Goal: Book appointment/travel/reservation

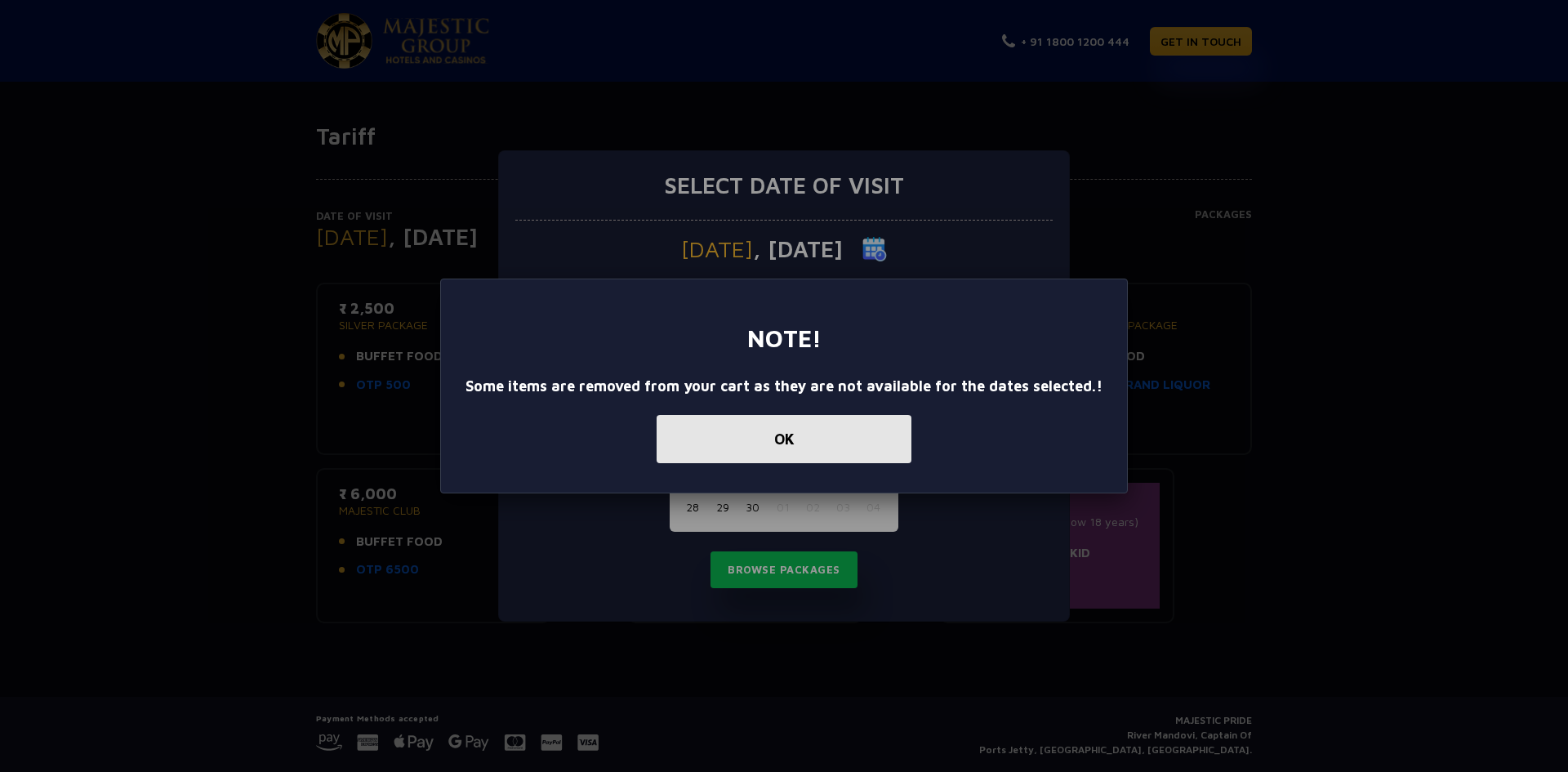
click at [772, 445] on button "OK" at bounding box center [784, 439] width 254 height 48
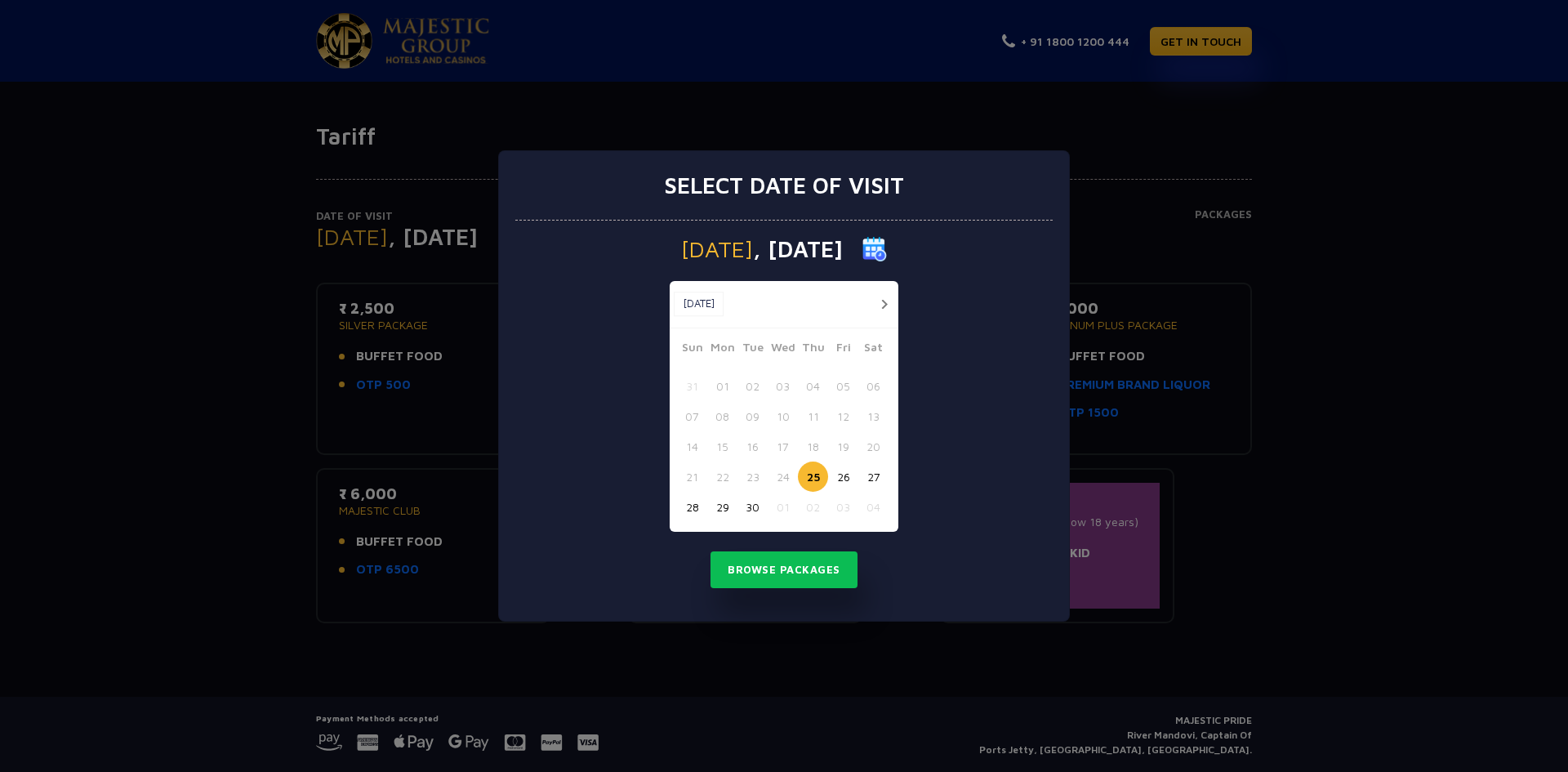
click at [769, 396] on div "31 01 02 03 04 05 06" at bounding box center [784, 386] width 214 height 30
click at [1249, 335] on div "Select date of visit [DATE] [DATE] [DATE] Sun Mon Tue Wed Thu Fri Sat 31 01 02 …" at bounding box center [784, 386] width 1568 height 772
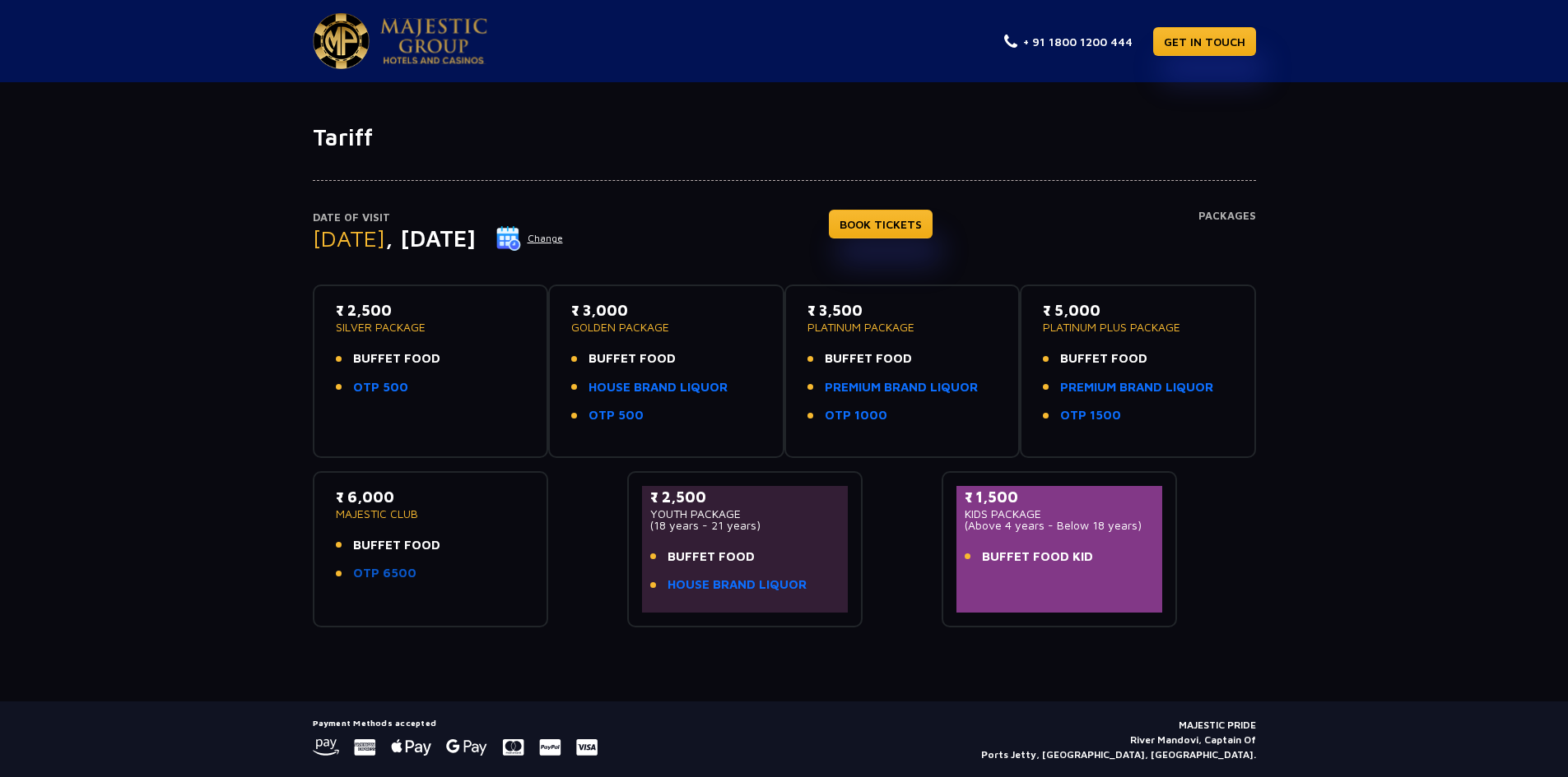
click at [400, 578] on link "OTP 6500" at bounding box center [385, 574] width 63 height 19
click at [677, 394] on link "HOUSE BRAND LIQUOR" at bounding box center [659, 388] width 139 height 19
click at [725, 581] on link "HOUSE BRAND LIQUOR" at bounding box center [738, 585] width 139 height 19
click at [449, 23] on img at bounding box center [433, 41] width 107 height 46
click at [395, 336] on div "₹ 2,500 SILVER PACKAGE BUFFET FOOD OTP 500" at bounding box center [431, 353] width 190 height 107
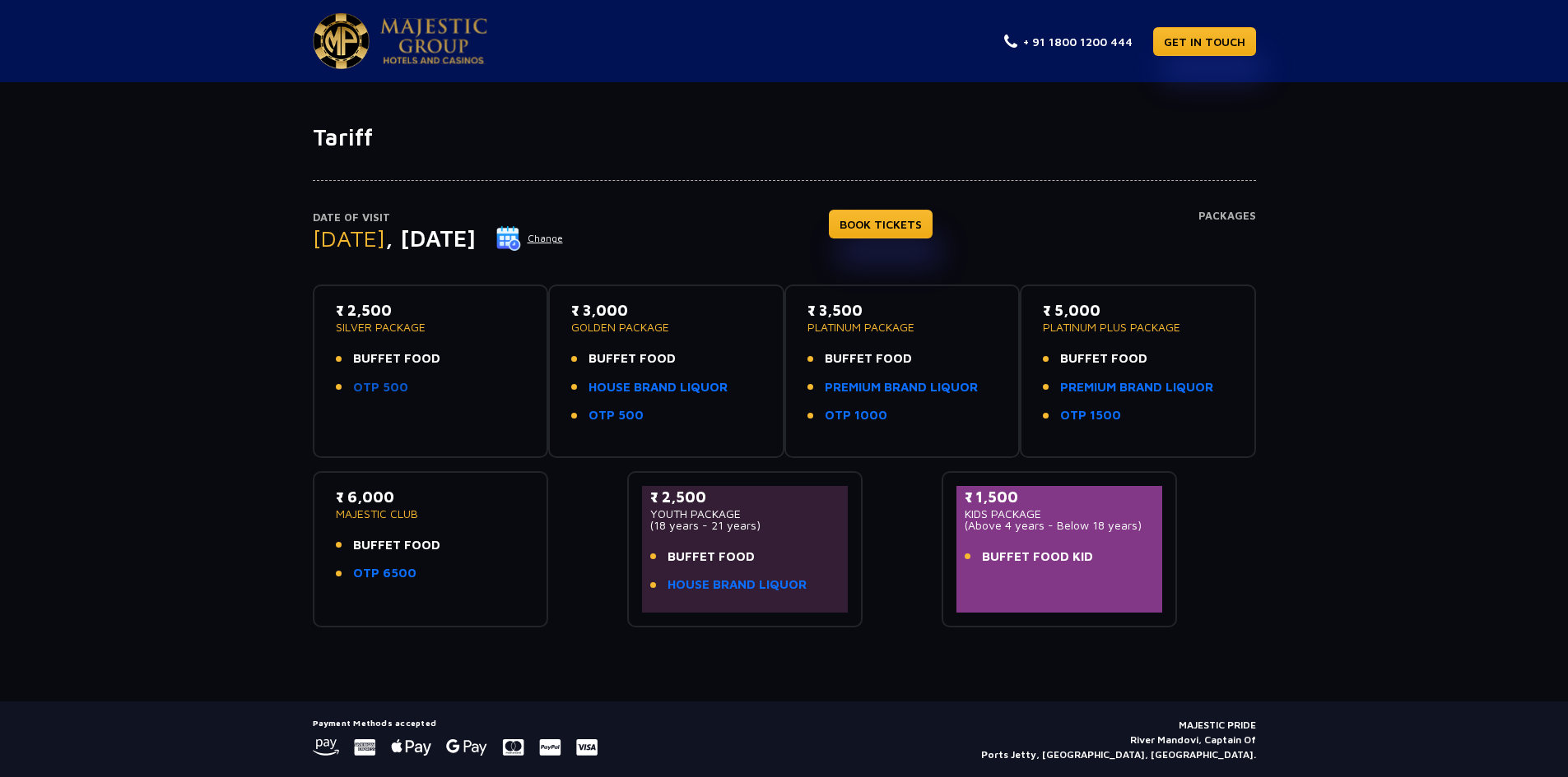
click at [369, 383] on link "OTP 500" at bounding box center [380, 388] width 55 height 19
